Goal: Obtain resource: Obtain resource

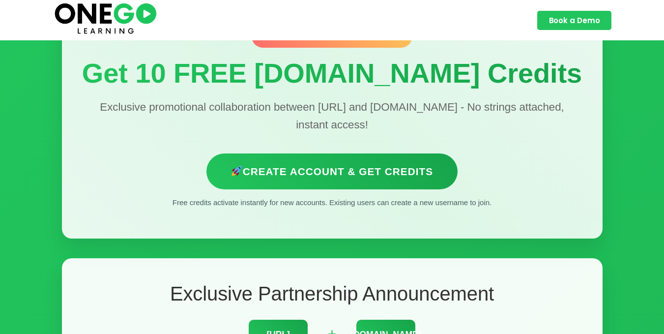
scroll to position [82, 0]
drag, startPoint x: 42, startPoint y: 258, endPoint x: 563, endPoint y: 141, distance: 534.6
click at [563, 141] on div "Exclusive Partnership Offer Get 10 FREE [DOMAIN_NAME] Credits Exclusive promoti…" at bounding box center [332, 117] width 540 height 243
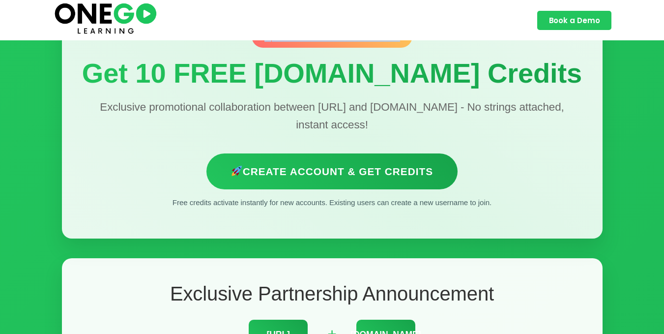
click at [563, 141] on div "Exclusive Partnership Offer Get 10 FREE [DOMAIN_NAME] Credits Exclusive promoti…" at bounding box center [332, 117] width 540 height 243
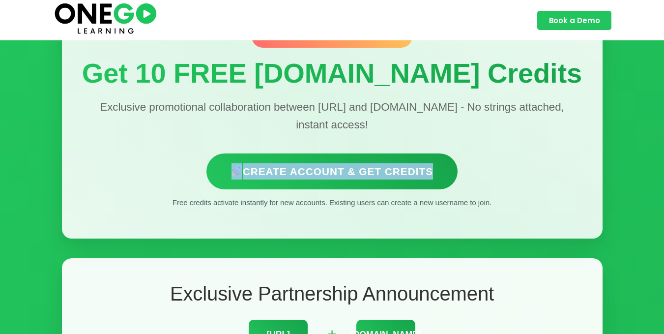
click at [563, 141] on div "Exclusive Partnership Offer Get 10 FREE [DOMAIN_NAME] Credits Exclusive promoti…" at bounding box center [332, 117] width 540 height 243
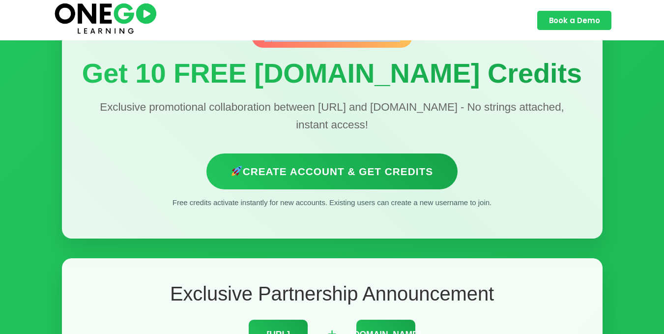
click at [563, 141] on div "Exclusive Partnership Offer Get 10 FREE [DOMAIN_NAME] Credits Exclusive promoti…" at bounding box center [332, 117] width 540 height 243
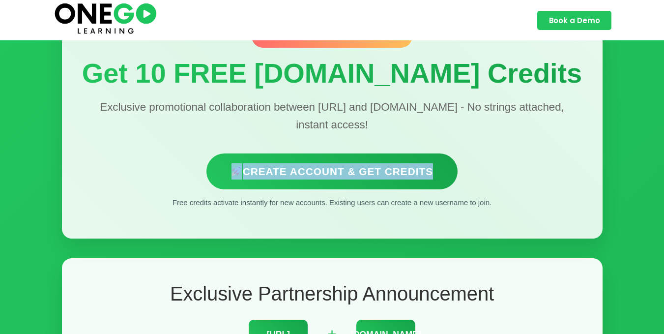
click at [563, 141] on div "Exclusive Partnership Offer Get 10 FREE [DOMAIN_NAME] Credits Exclusive promoti…" at bounding box center [332, 117] width 540 height 243
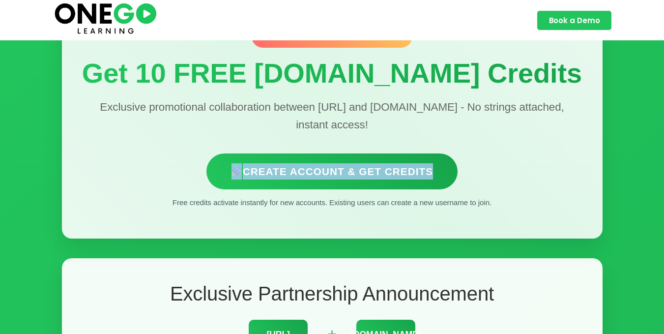
click at [563, 141] on div "Exclusive Partnership Offer Get 10 FREE [DOMAIN_NAME] Credits Exclusive promoti…" at bounding box center [332, 117] width 540 height 243
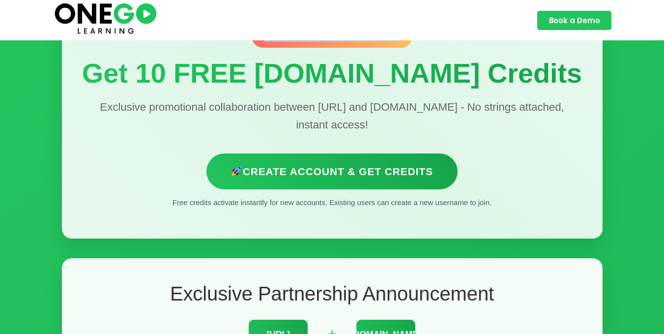
click at [563, 141] on div "Exclusive Partnership Offer Get 10 FREE [DOMAIN_NAME] Credits Exclusive promoti…" at bounding box center [332, 117] width 540 height 243
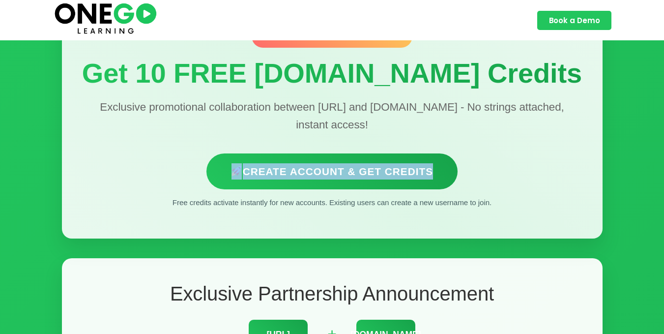
click at [563, 141] on div "Exclusive Partnership Offer Get 10 FREE [DOMAIN_NAME] Credits Exclusive promoti…" at bounding box center [332, 117] width 540 height 243
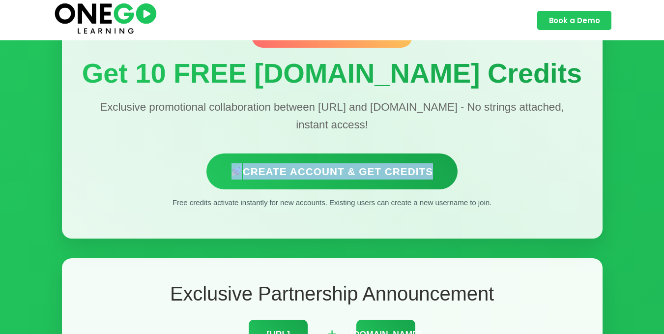
click at [563, 141] on div "Exclusive Partnership Offer Get 10 FREE [DOMAIN_NAME] Credits Exclusive promoti…" at bounding box center [332, 117] width 540 height 243
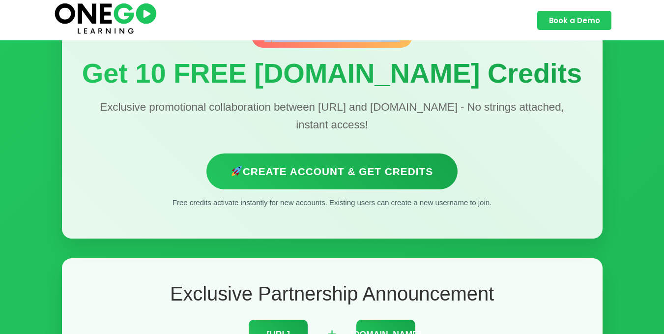
click at [563, 141] on div "Exclusive Partnership Offer Get 10 FREE [DOMAIN_NAME] Credits Exclusive promoti…" at bounding box center [332, 117] width 540 height 243
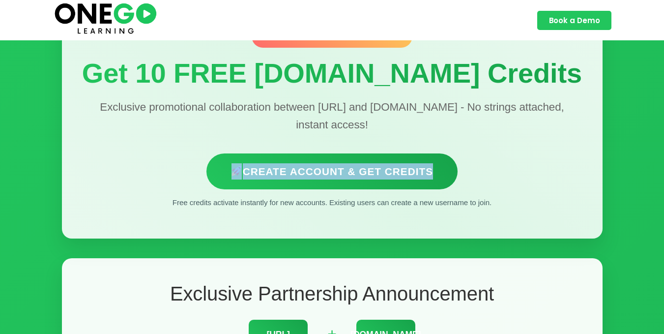
click at [563, 141] on div "Exclusive Partnership Offer Get 10 FREE [DOMAIN_NAME] Credits Exclusive promoti…" at bounding box center [332, 117] width 540 height 243
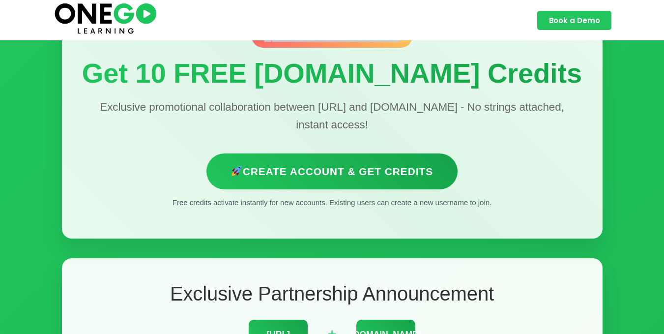
click at [563, 141] on div "Exclusive Partnership Offer Get 10 FREE [DOMAIN_NAME] Credits Exclusive promoti…" at bounding box center [332, 117] width 540 height 243
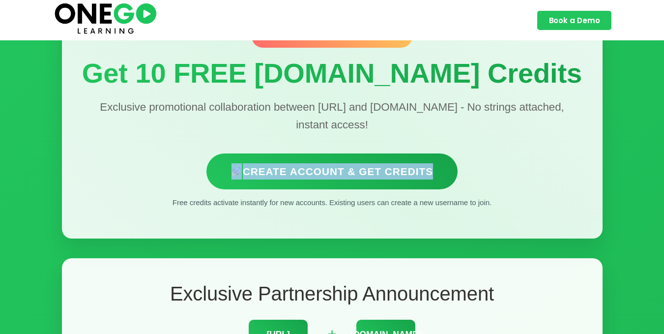
click at [563, 141] on div "Exclusive Partnership Offer Get 10 FREE [DOMAIN_NAME] Credits Exclusive promoti…" at bounding box center [332, 117] width 540 height 243
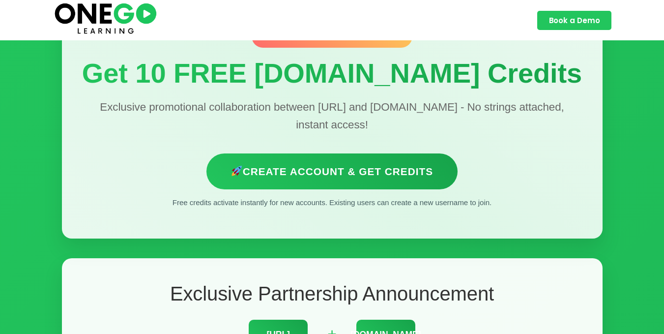
click at [563, 141] on div "Exclusive Partnership Offer Get 10 FREE [DOMAIN_NAME] Credits Exclusive promoti…" at bounding box center [332, 117] width 540 height 243
